Goal: Communication & Community: Participate in discussion

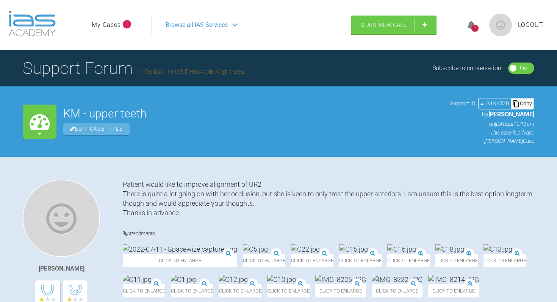
click at [194, 25] on span "Browse all IAS Services" at bounding box center [196, 25] width 62 height 10
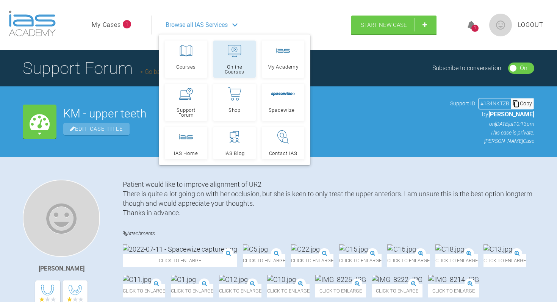
click at [236, 53] on icon at bounding box center [235, 51] width 14 height 12
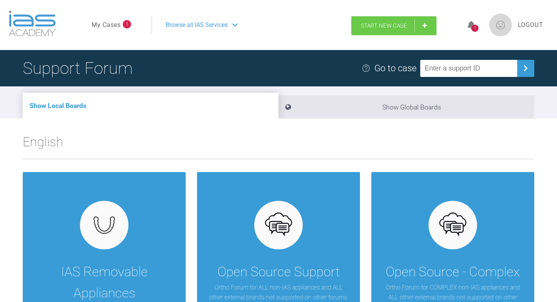
click at [366, 27] on span "Start New Case" at bounding box center [383, 25] width 46 height 7
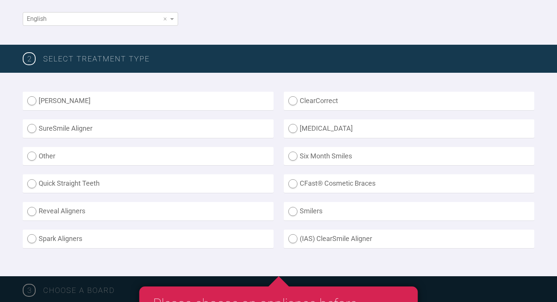
scroll to position [153, 0]
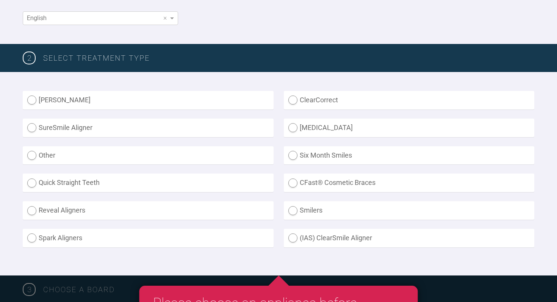
click at [290, 238] on label "(IAS) ClearSmile Aligner" at bounding box center [409, 238] width 251 height 19
radio Aligner "true"
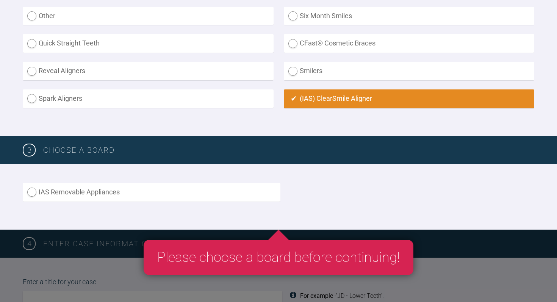
scroll to position [293, 0]
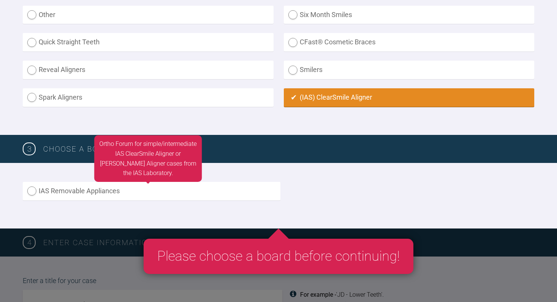
click at [263, 189] on label "IAS Removable Appliances" at bounding box center [151, 191] width 257 height 19
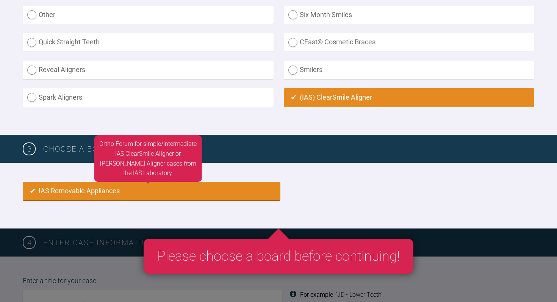
radio input "true"
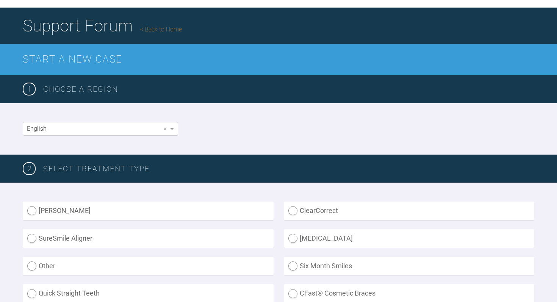
scroll to position [0, 0]
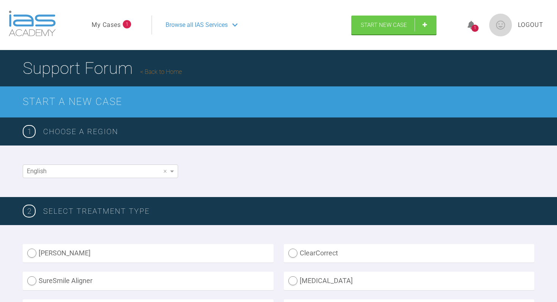
click at [112, 24] on link "My Cases" at bounding box center [106, 25] width 29 height 10
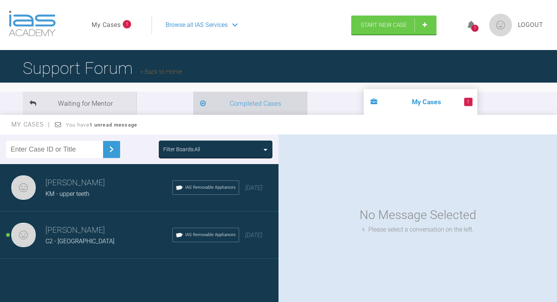
click at [198, 112] on li "Completed Cases" at bounding box center [250, 103] width 114 height 23
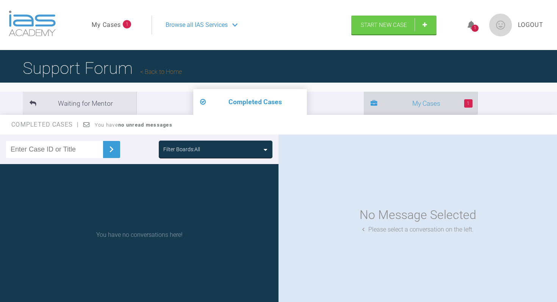
click at [363, 96] on li "1 My Cases" at bounding box center [420, 103] width 114 height 23
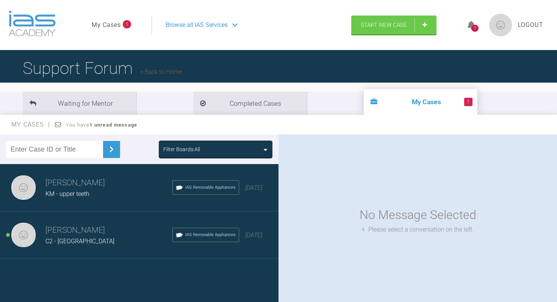
click at [132, 125] on strong "1 unread message" at bounding box center [113, 125] width 48 height 6
click at [12, 28] on img at bounding box center [32, 24] width 47 height 26
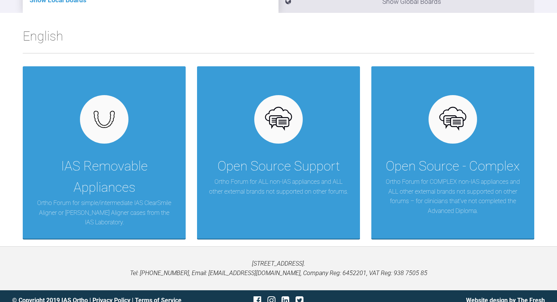
scroll to position [114, 0]
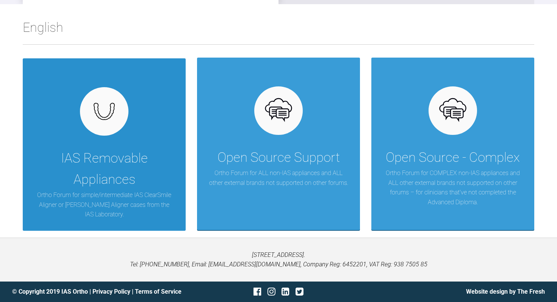
click at [158, 97] on div "IAS Removable Appliances Ortho Forum for simple/intermediate IAS ClearSmile Ali…" at bounding box center [104, 144] width 163 height 172
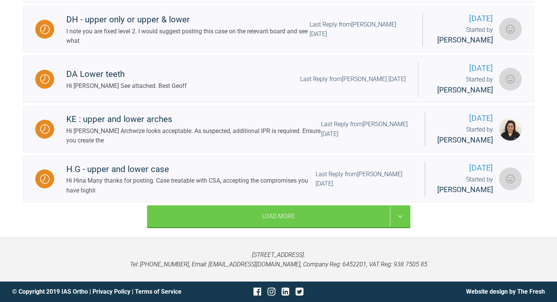
scroll to position [413, 0]
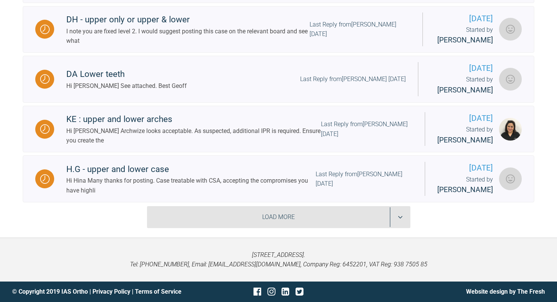
click at [251, 219] on div "Load More" at bounding box center [278, 217] width 263 height 22
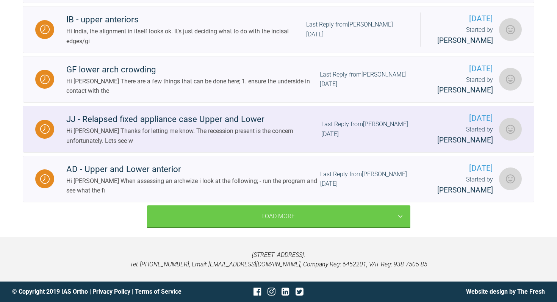
scroll to position [943, 0]
click at [212, 145] on div "Hi Sarah Thanks for letting me know. The recession present is the concern unfor…" at bounding box center [193, 135] width 255 height 19
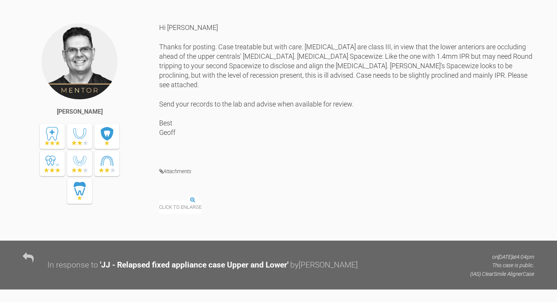
scroll to position [540, 0]
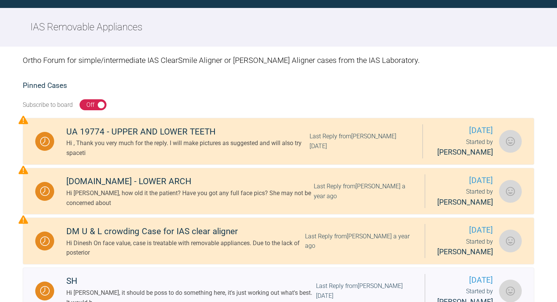
scroll to position [413, 0]
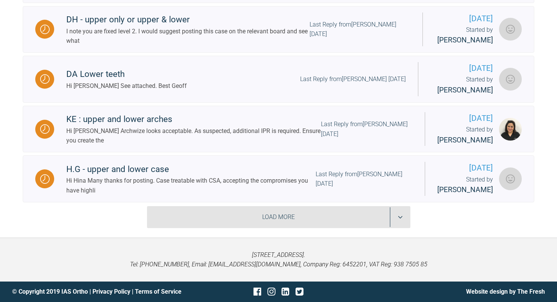
click at [284, 206] on div "Load More" at bounding box center [278, 217] width 263 height 22
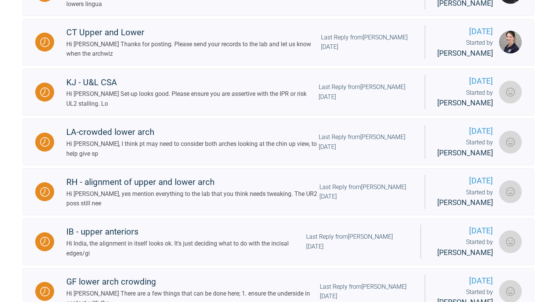
scroll to position [726, 0]
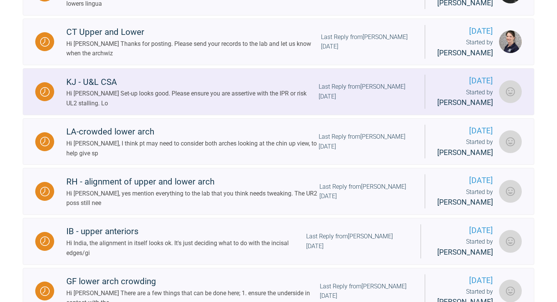
click at [174, 108] on div "Hi Katrina Set-up looks good. Please ensure you are assertive with the IPR or r…" at bounding box center [192, 98] width 252 height 19
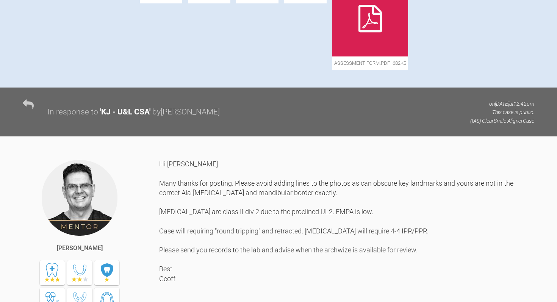
scroll to position [391, 0]
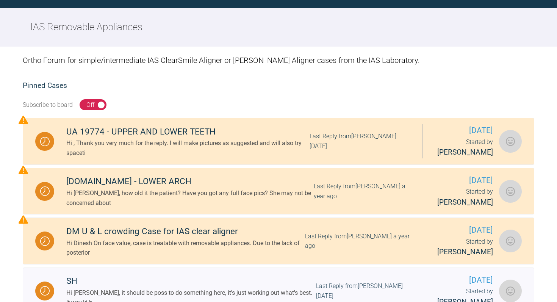
scroll to position [391, 0]
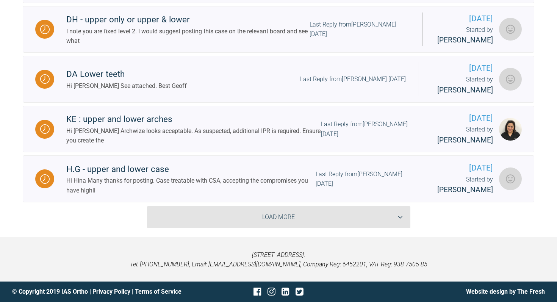
click at [348, 228] on div "Load More" at bounding box center [278, 217] width 263 height 22
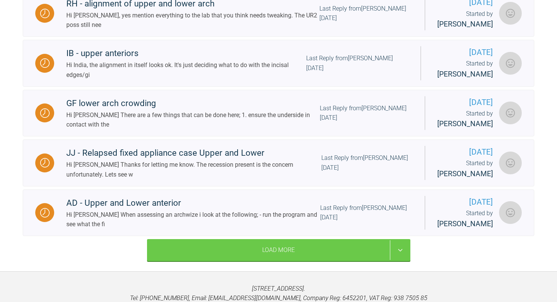
scroll to position [906, 0]
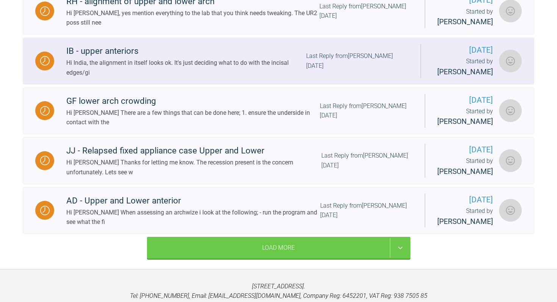
click at [172, 77] on div "Hi India, the alignment in itself looks ok. It's just deciding what to do with …" at bounding box center [186, 67] width 240 height 19
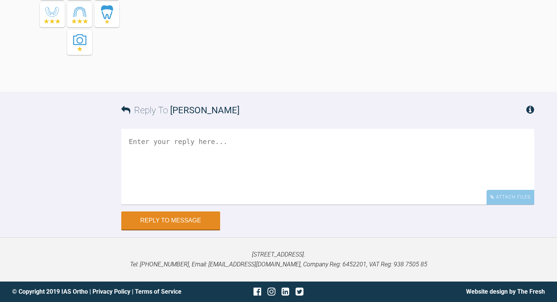
scroll to position [1513, 0]
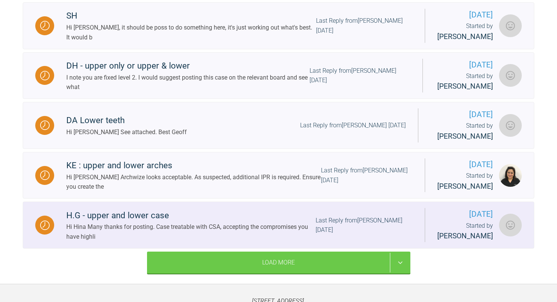
scroll to position [413, 0]
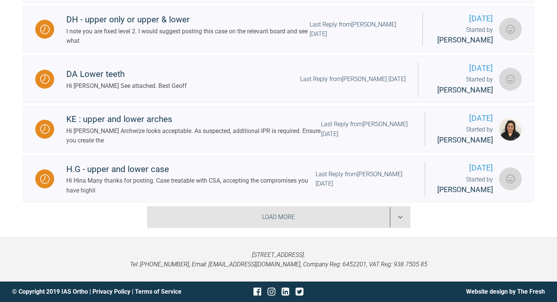
click at [322, 225] on div "Load More" at bounding box center [278, 217] width 263 height 22
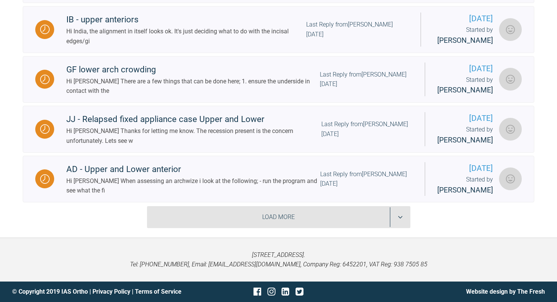
scroll to position [957, 0]
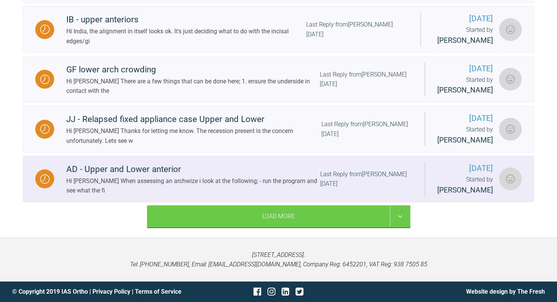
click at [215, 195] on div "Hi Sarah When assessing an archwize i look at the following; - run the program …" at bounding box center [193, 185] width 254 height 19
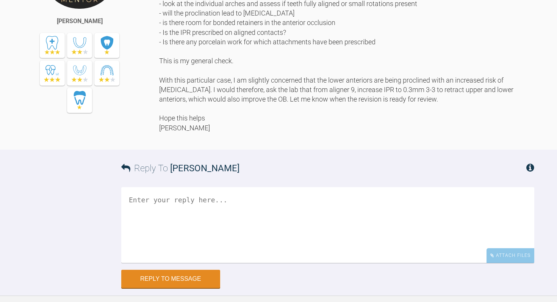
scroll to position [1223, 0]
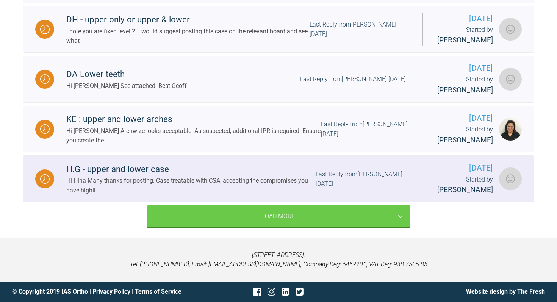
scroll to position [413, 0]
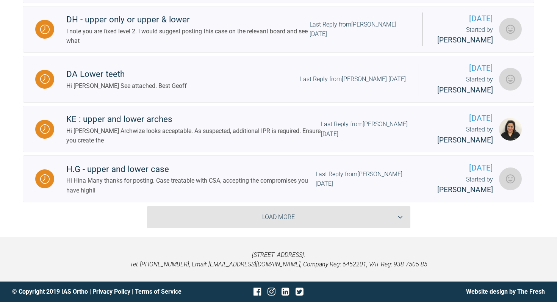
click at [346, 220] on div "Load More" at bounding box center [278, 217] width 263 height 22
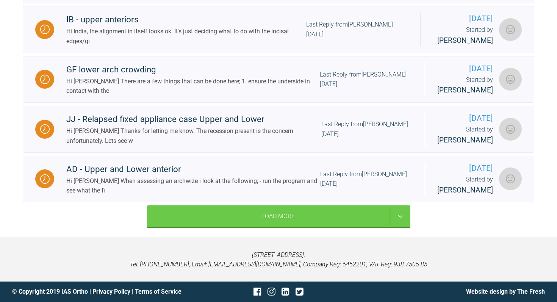
scroll to position [982, 0]
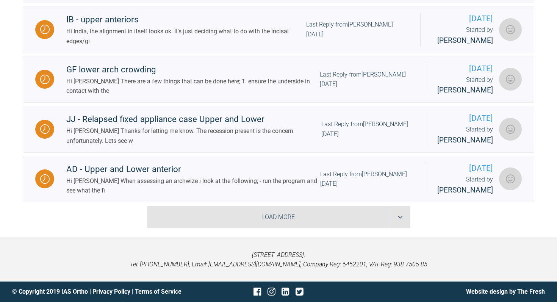
click at [345, 211] on div "Load More" at bounding box center [278, 217] width 263 height 22
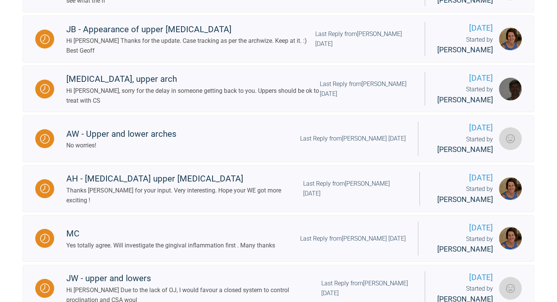
scroll to position [1130, 0]
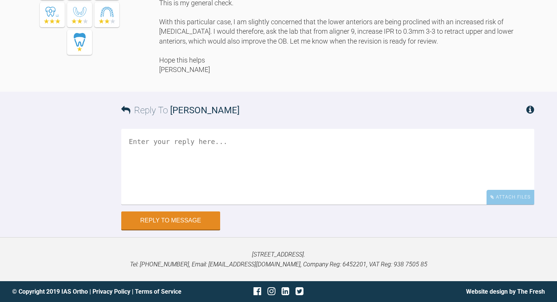
scroll to position [1590, 0]
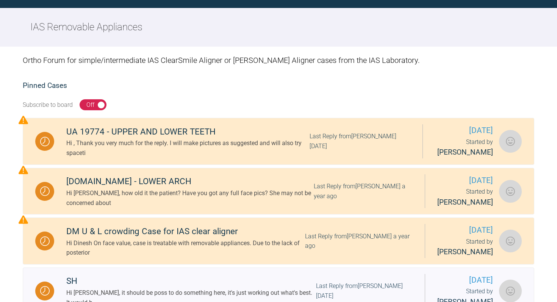
scroll to position [413, 0]
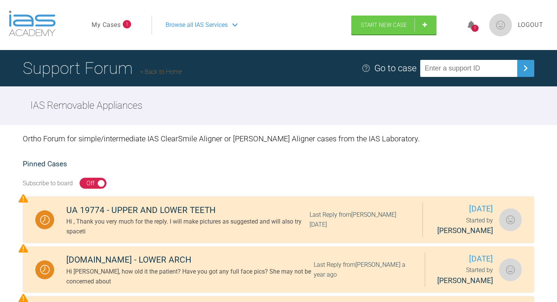
scroll to position [78, 0]
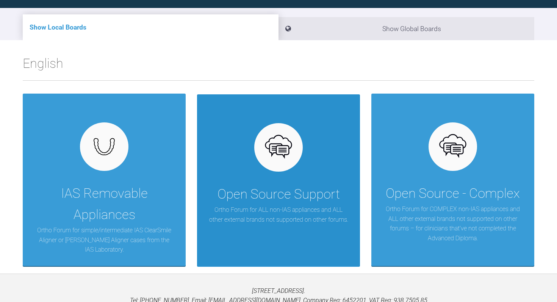
click at [284, 150] on img at bounding box center [278, 147] width 29 height 29
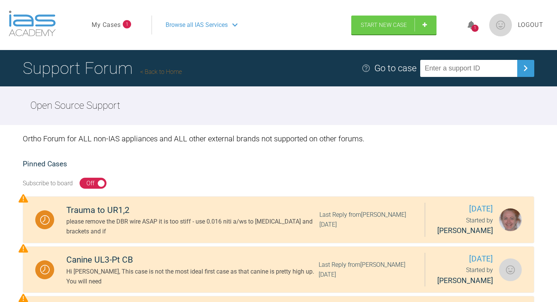
scroll to position [78, 0]
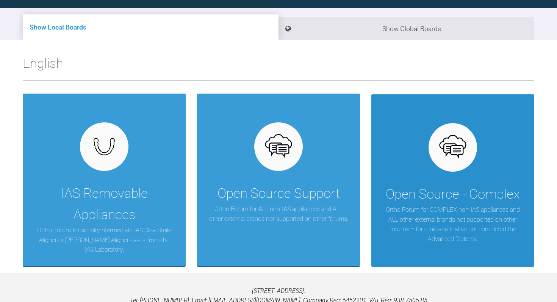
click at [421, 192] on div "Open Source - Complex" at bounding box center [452, 194] width 134 height 21
